Goal: Task Accomplishment & Management: Use online tool/utility

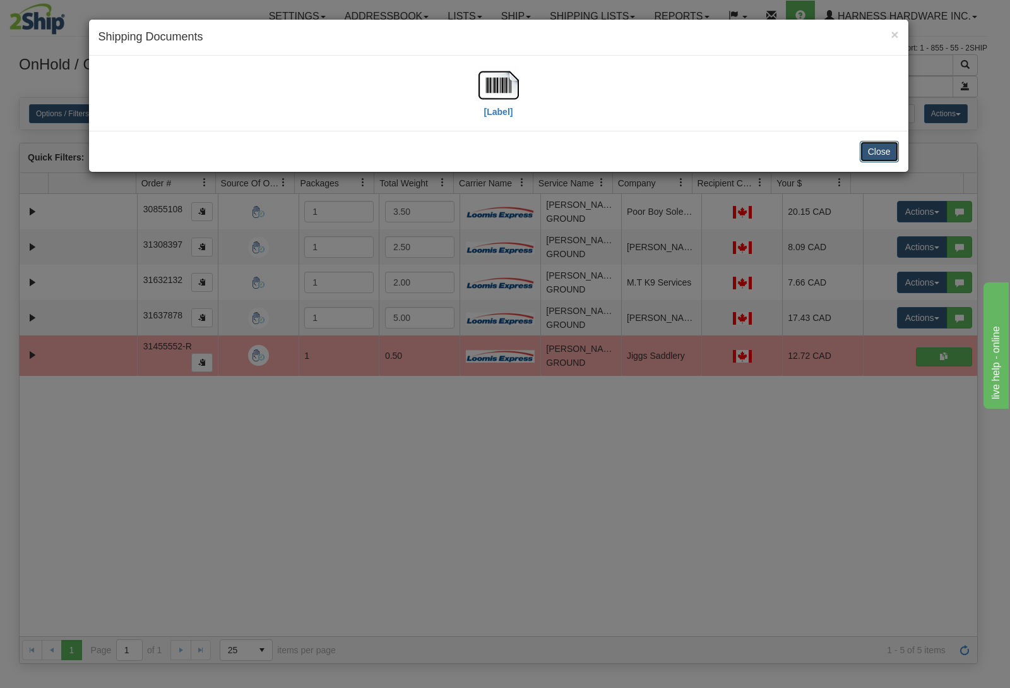
click at [875, 152] on button "Close" at bounding box center [879, 151] width 39 height 21
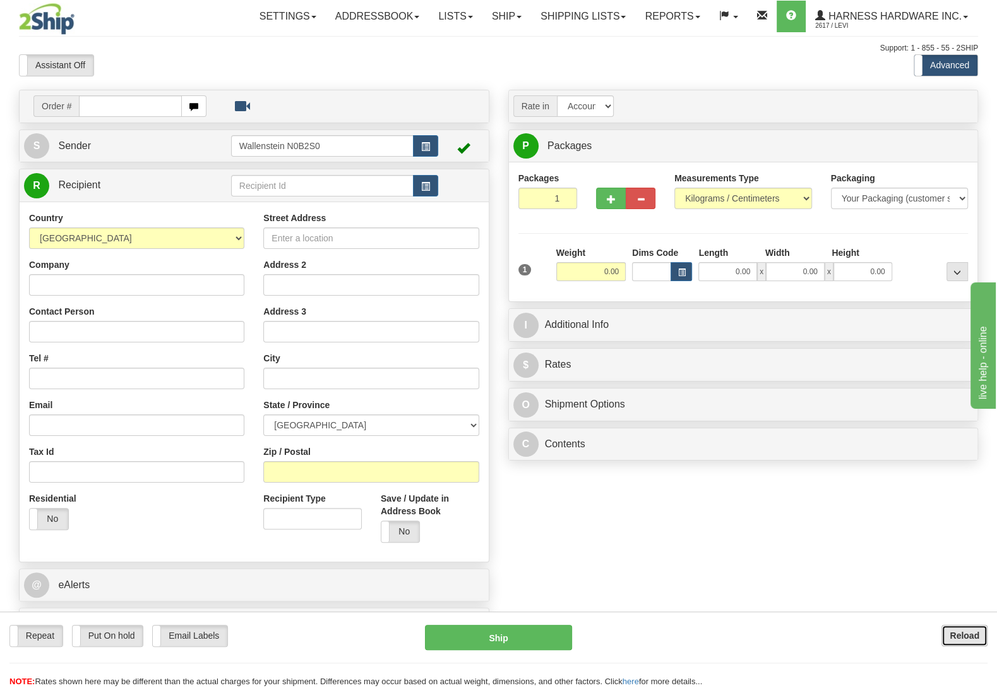
click at [957, 628] on button "Reload" at bounding box center [964, 634] width 46 height 21
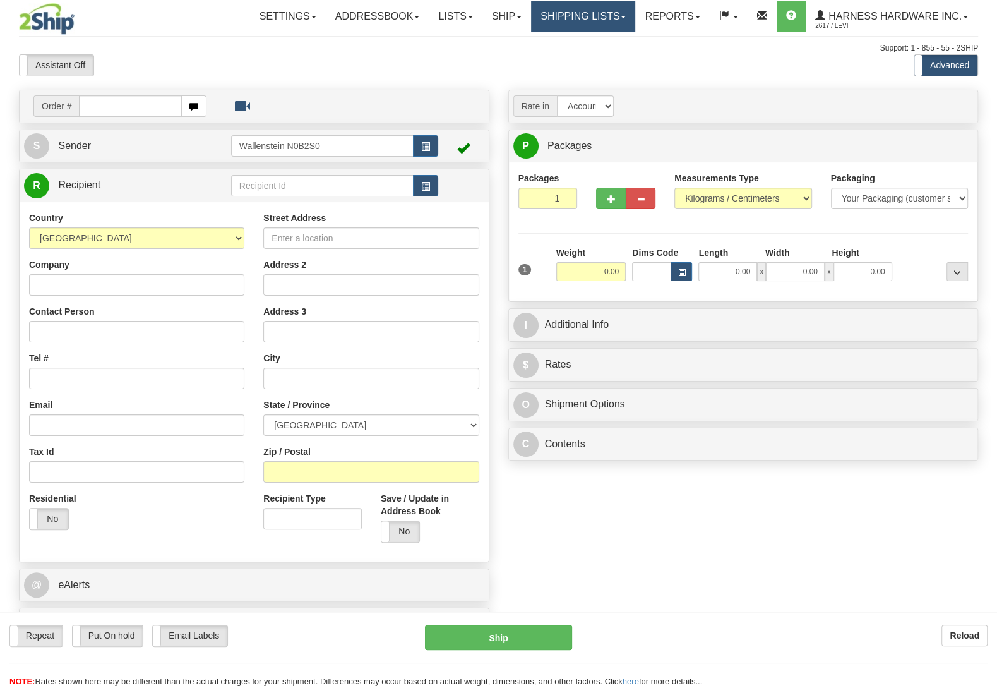
click at [596, 13] on link "Shipping lists" at bounding box center [583, 17] width 104 height 32
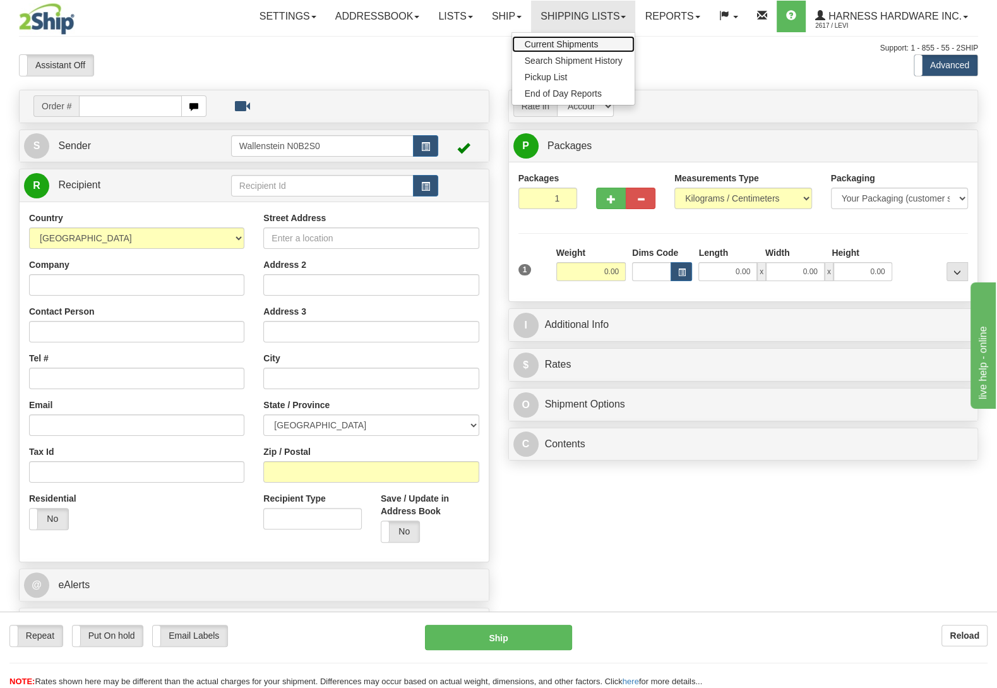
click at [528, 46] on span "Current Shipments" at bounding box center [562, 44] width 74 height 10
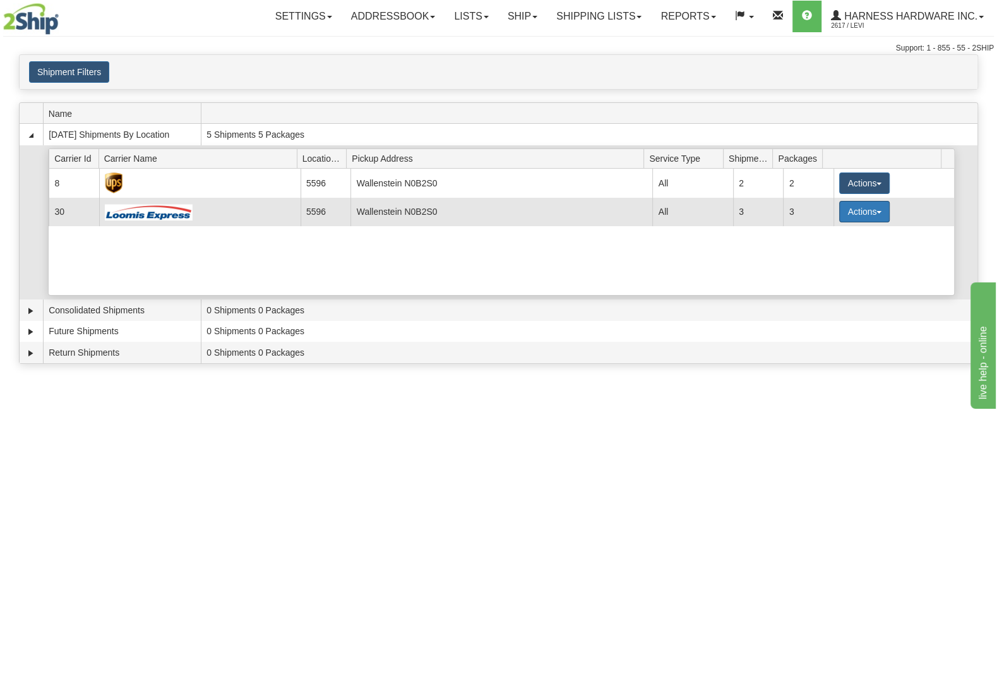
click at [848, 220] on button "Actions" at bounding box center [864, 211] width 51 height 21
click at [835, 237] on link "Details" at bounding box center [838, 235] width 101 height 16
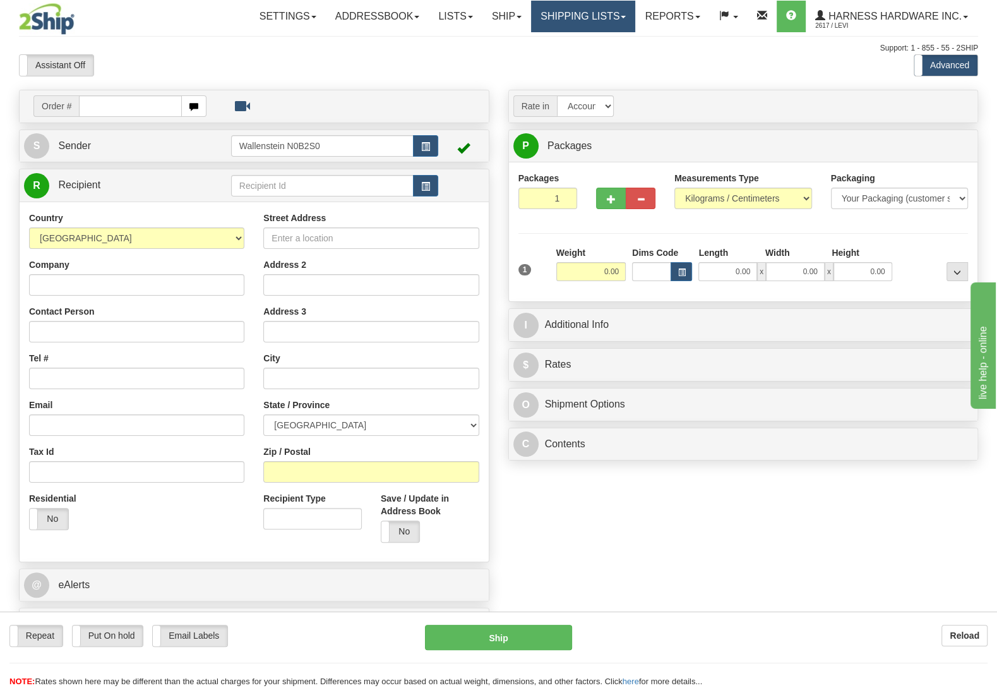
click at [575, 16] on link "Shipping lists" at bounding box center [583, 17] width 104 height 32
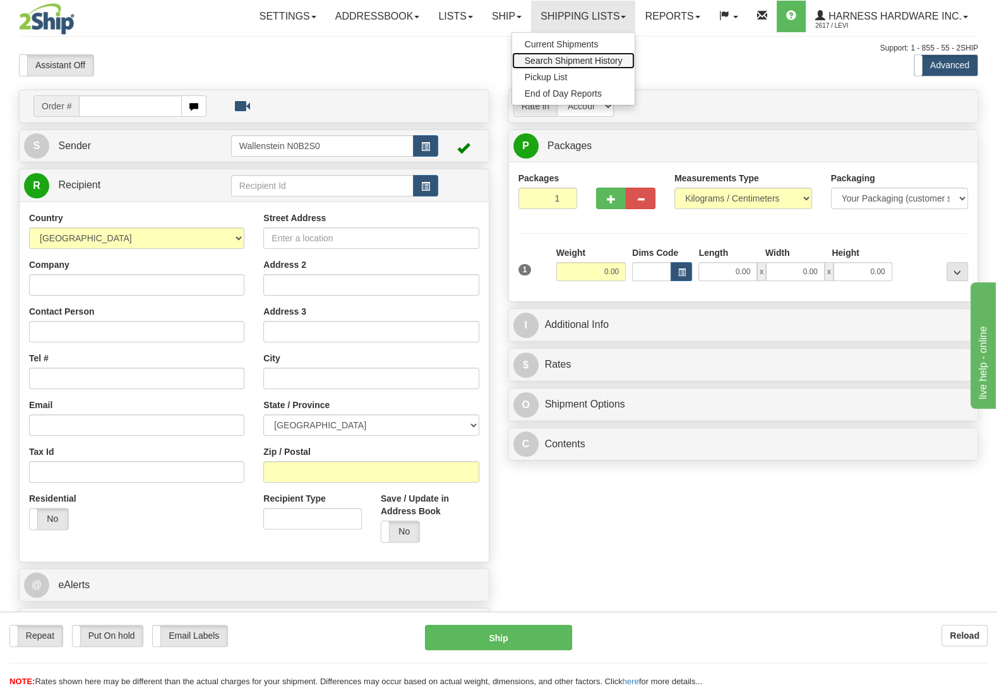
click at [574, 59] on span "Search Shipment History" at bounding box center [574, 61] width 98 height 10
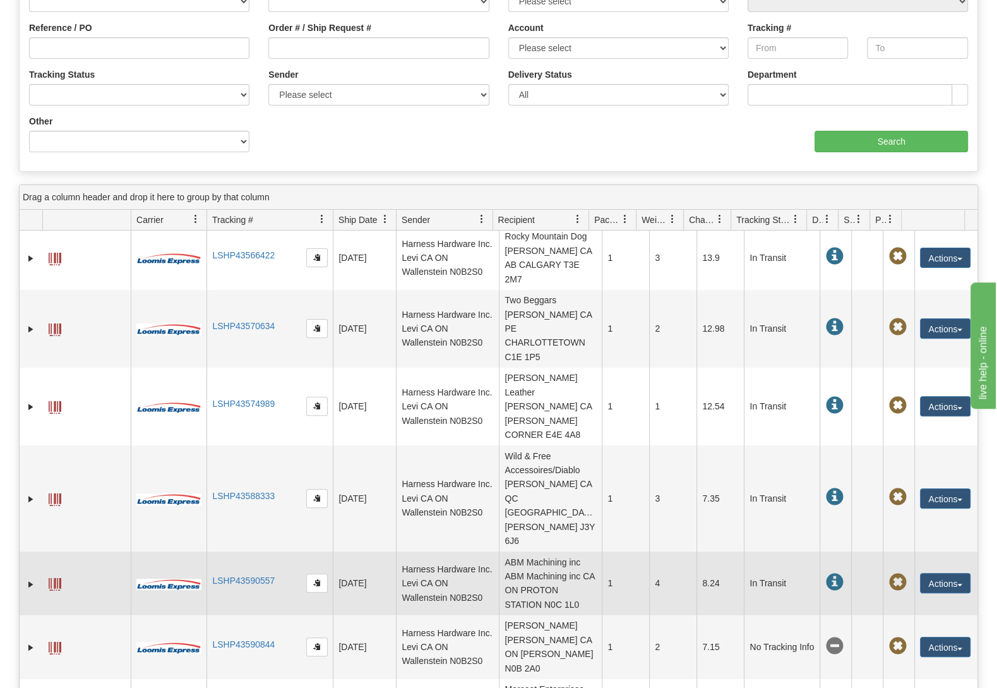
scroll to position [265, 0]
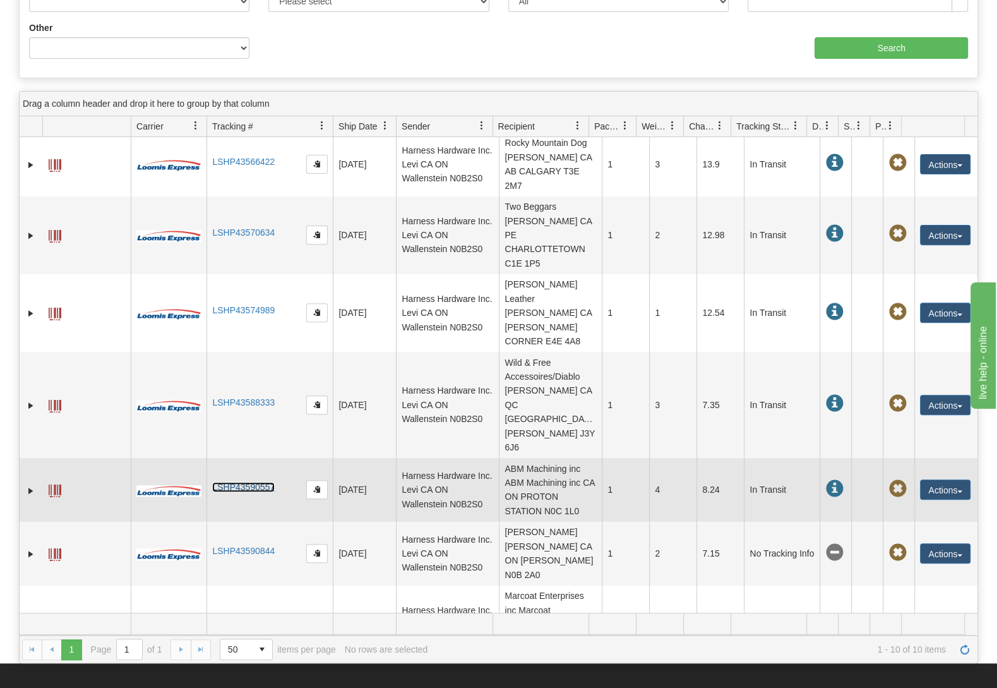
click at [244, 482] on link "LSHP43590557" at bounding box center [243, 487] width 63 height 10
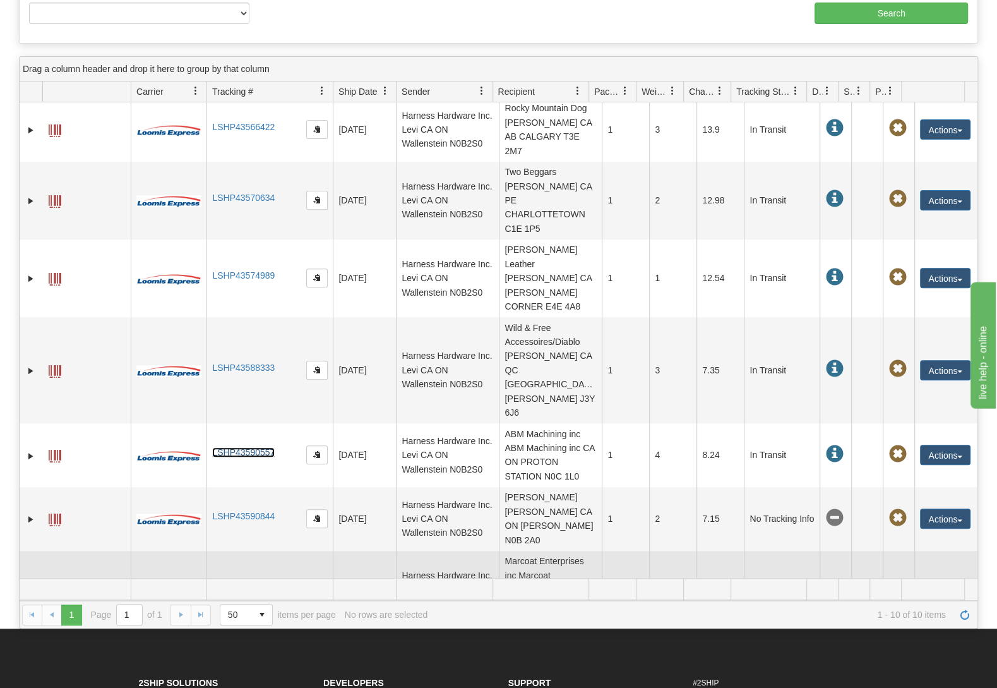
scroll to position [331, 0]
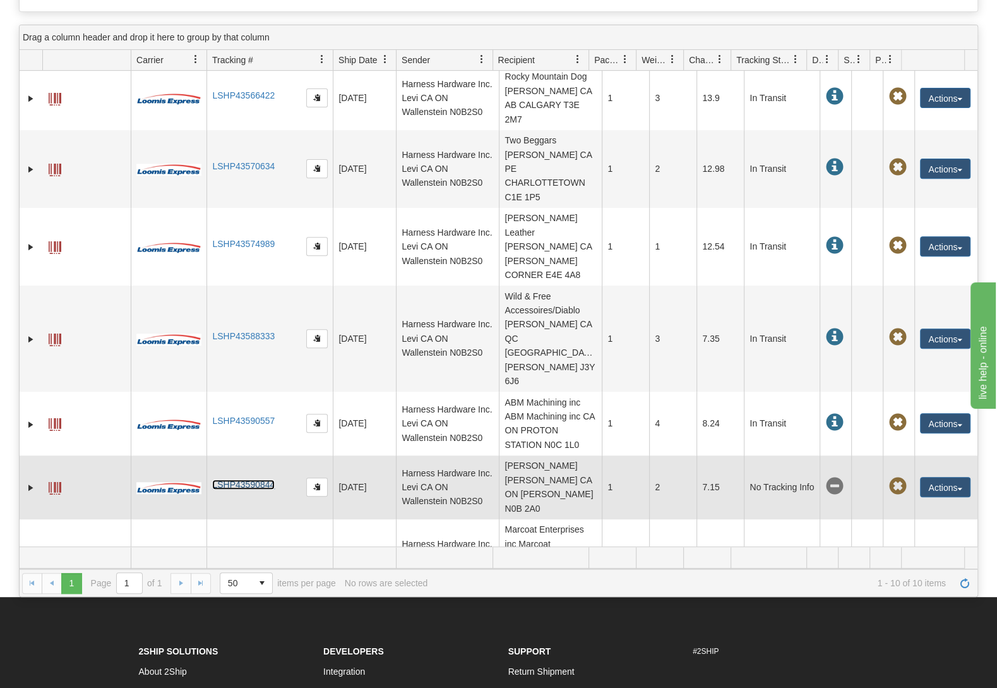
click at [265, 479] on link "LSHP43590844" at bounding box center [243, 484] width 63 height 10
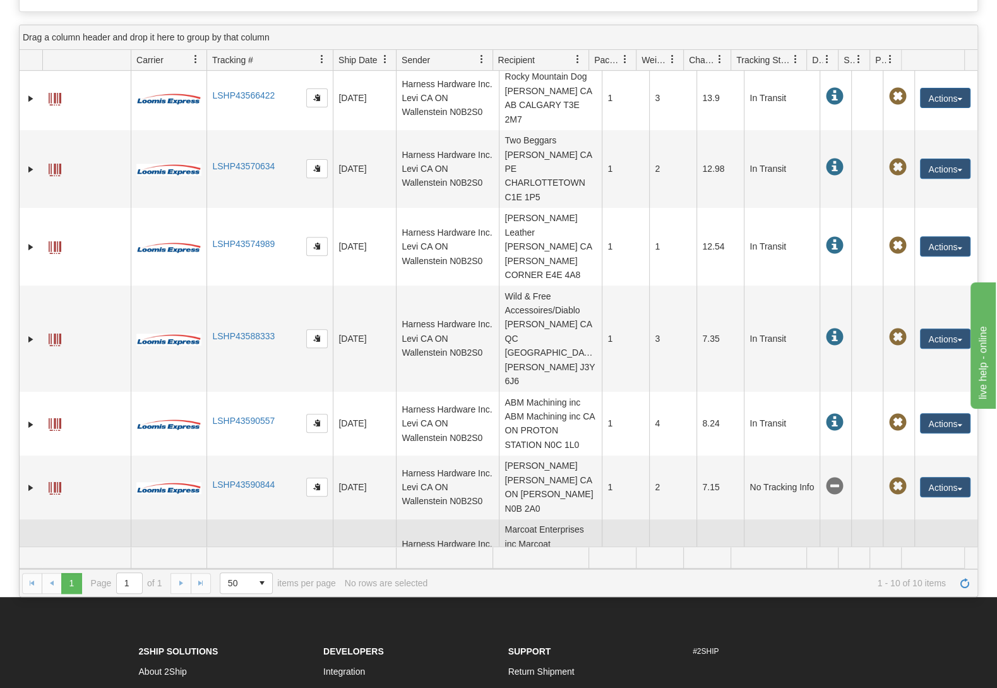
click at [247, 550] on link "LSHP43591389" at bounding box center [243, 555] width 63 height 10
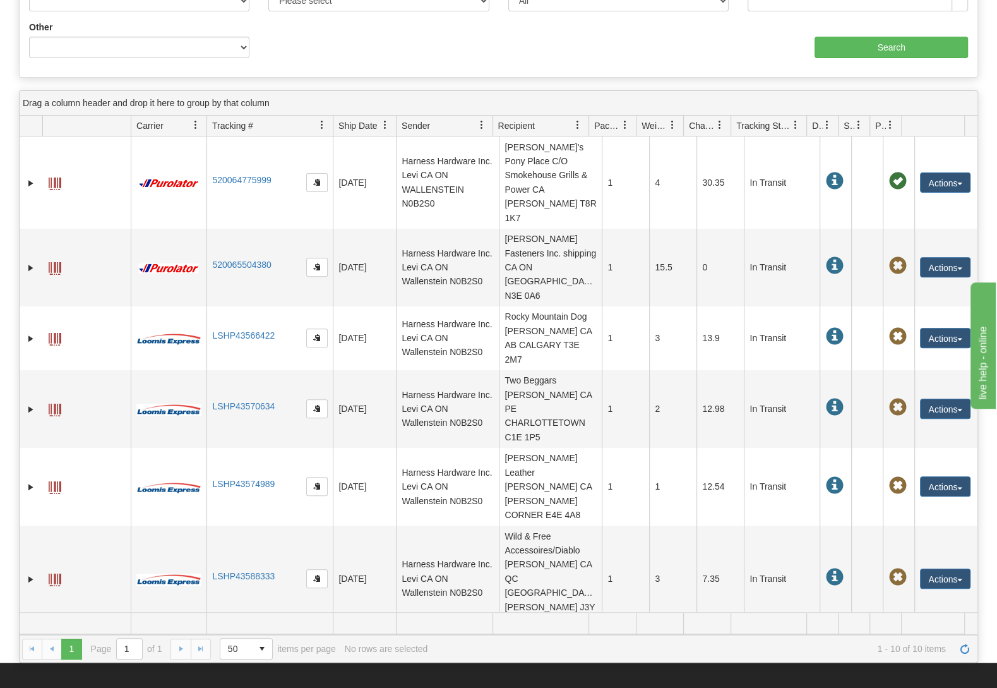
scroll to position [265, 0]
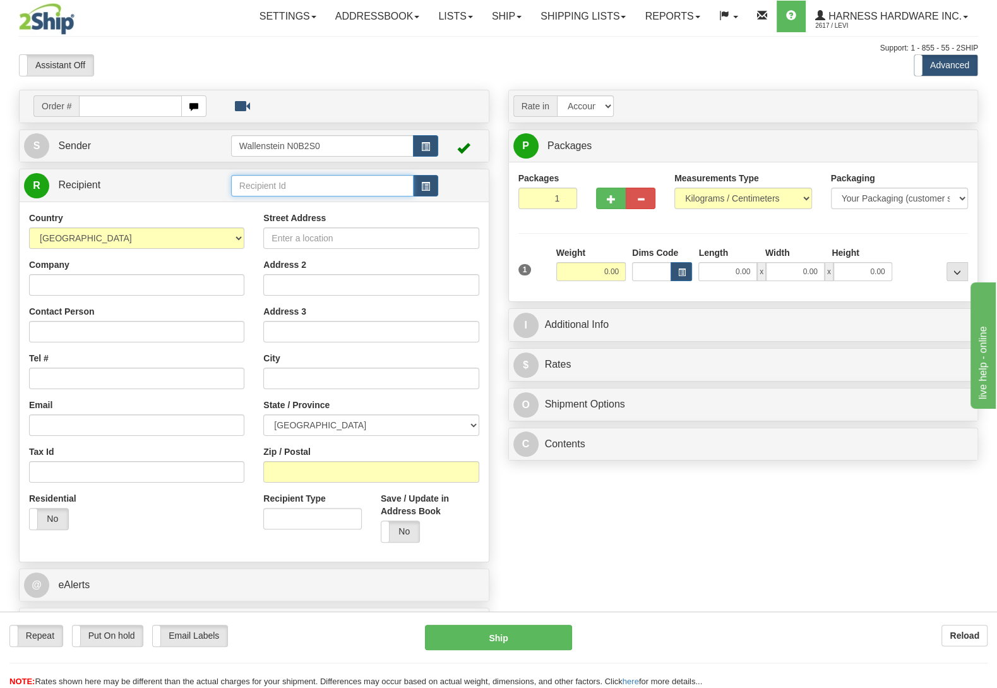
click at [343, 186] on input "text" at bounding box center [322, 185] width 182 height 21
type input "wilfr"
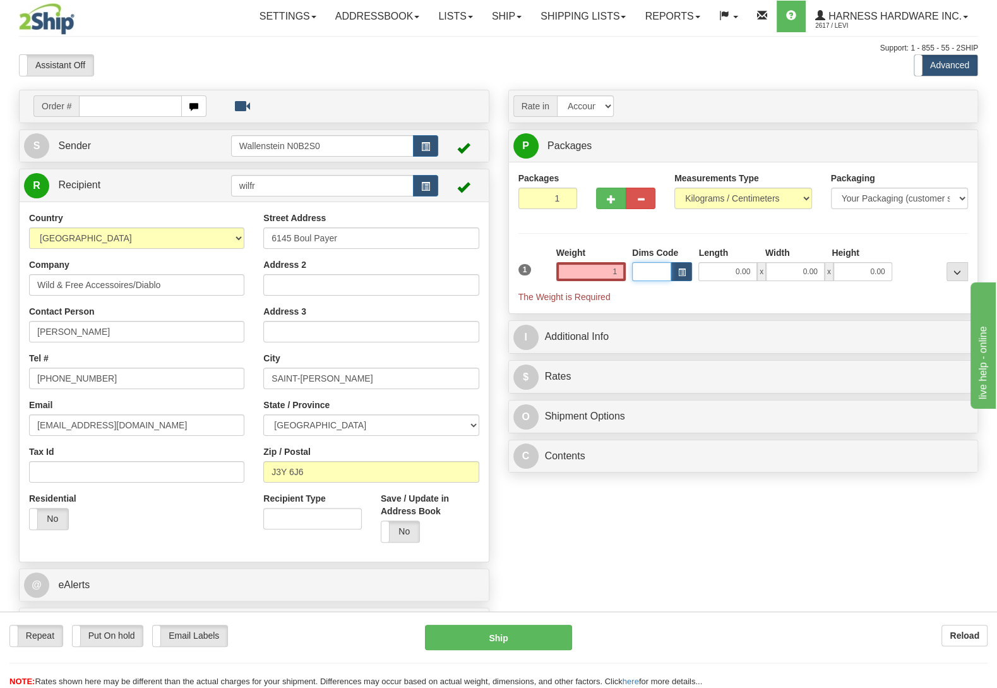
type input "1.00"
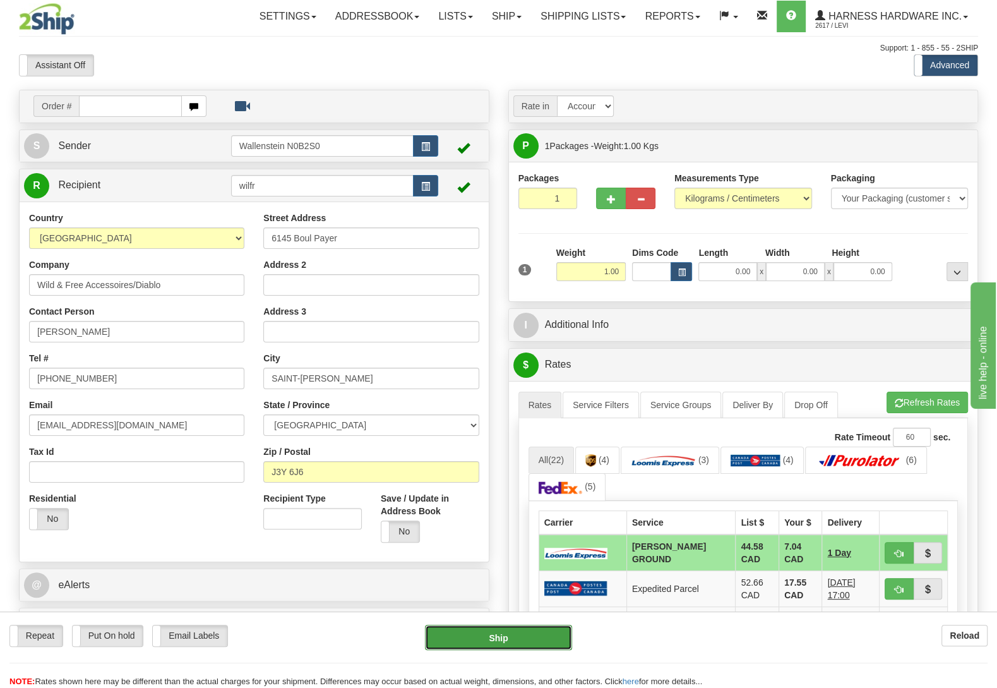
click at [513, 643] on button "Ship" at bounding box center [498, 636] width 147 height 25
type input "DD"
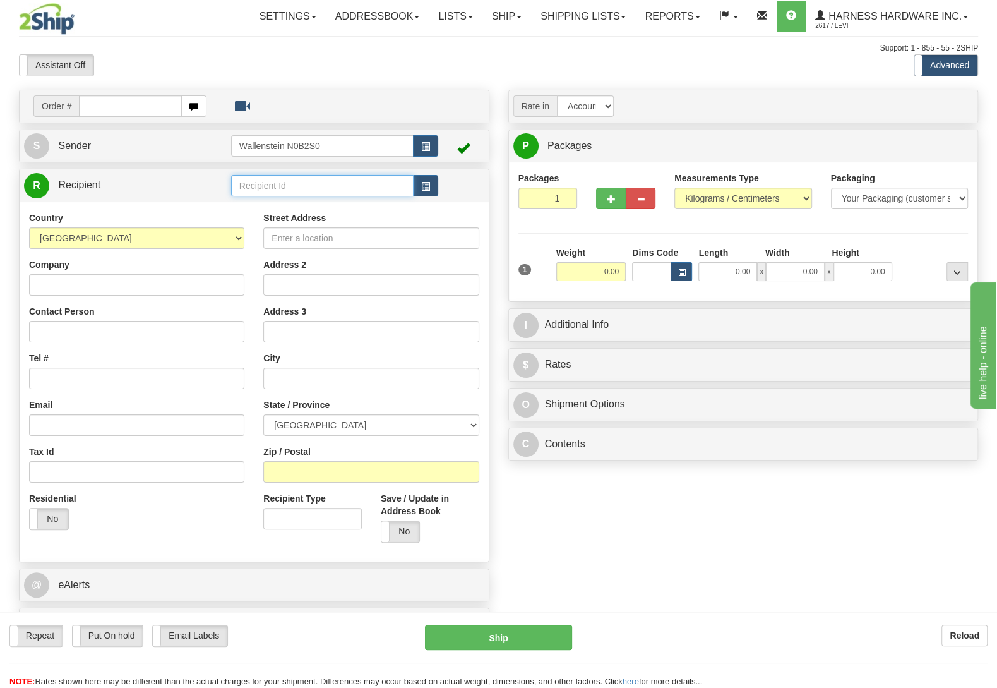
click at [306, 177] on input "text" at bounding box center [322, 185] width 182 height 21
type input "winh"
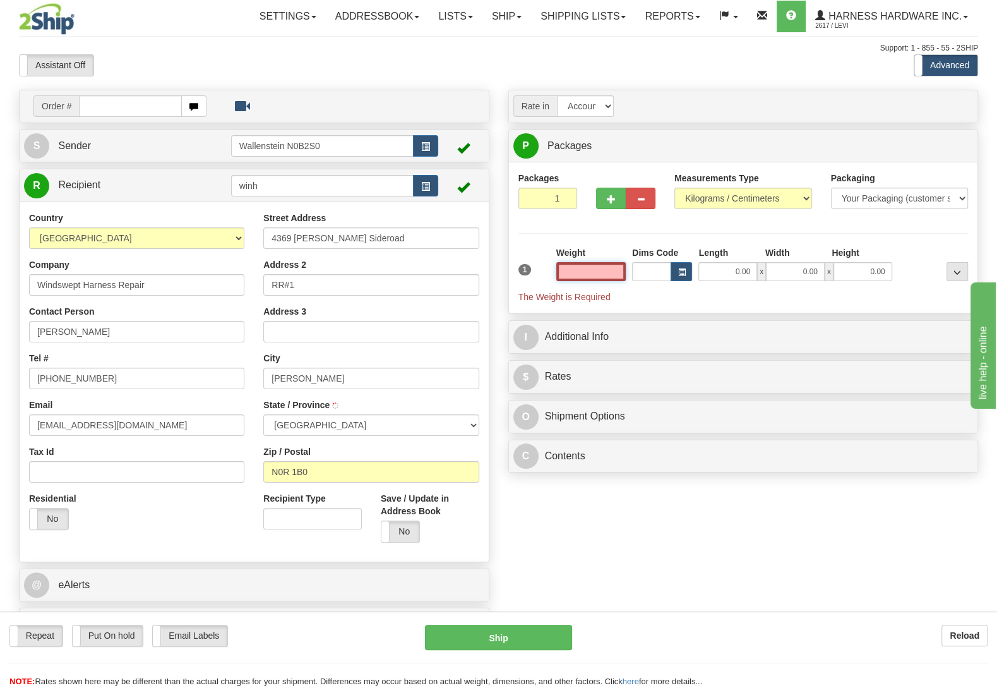
type input "1"
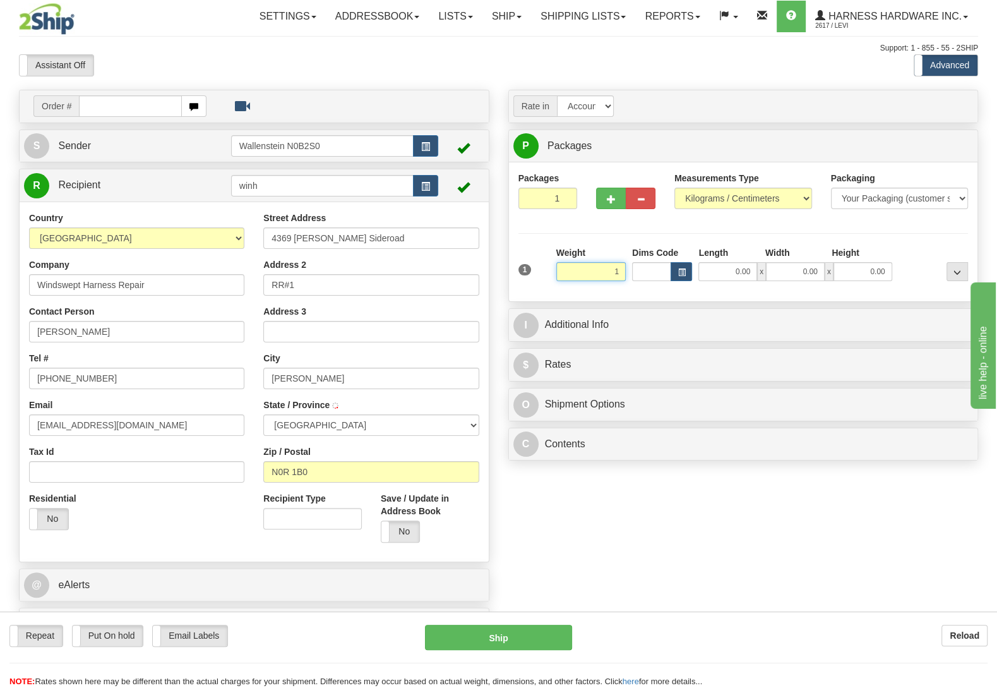
type input "COTTAM"
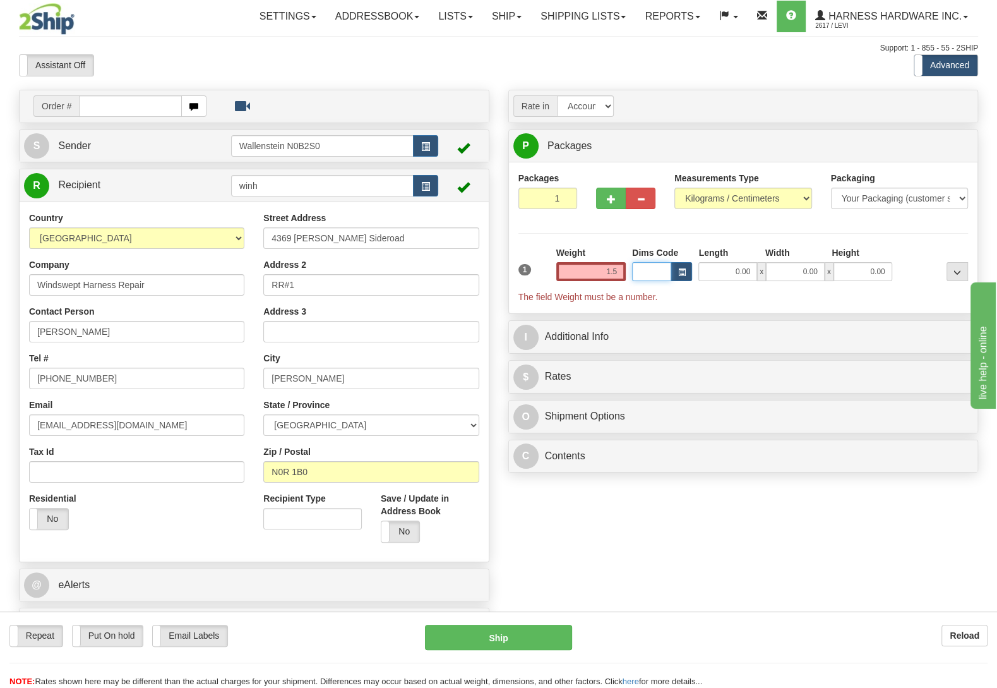
type input "1.50"
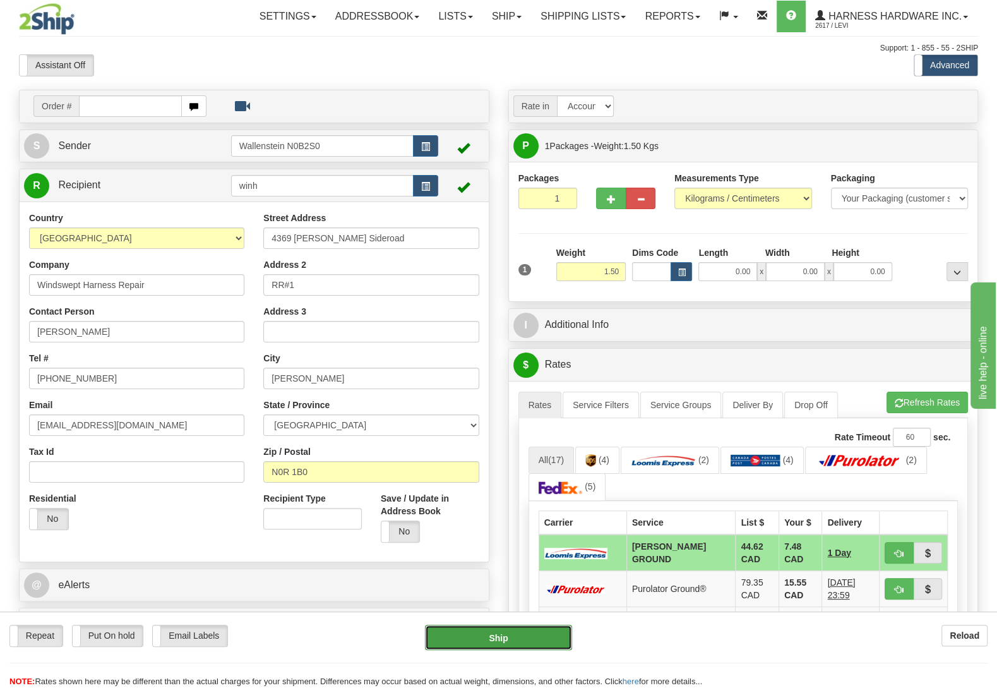
click at [523, 633] on button "Ship" at bounding box center [498, 636] width 147 height 25
type input "DD"
